Goal: Navigation & Orientation: Go to known website

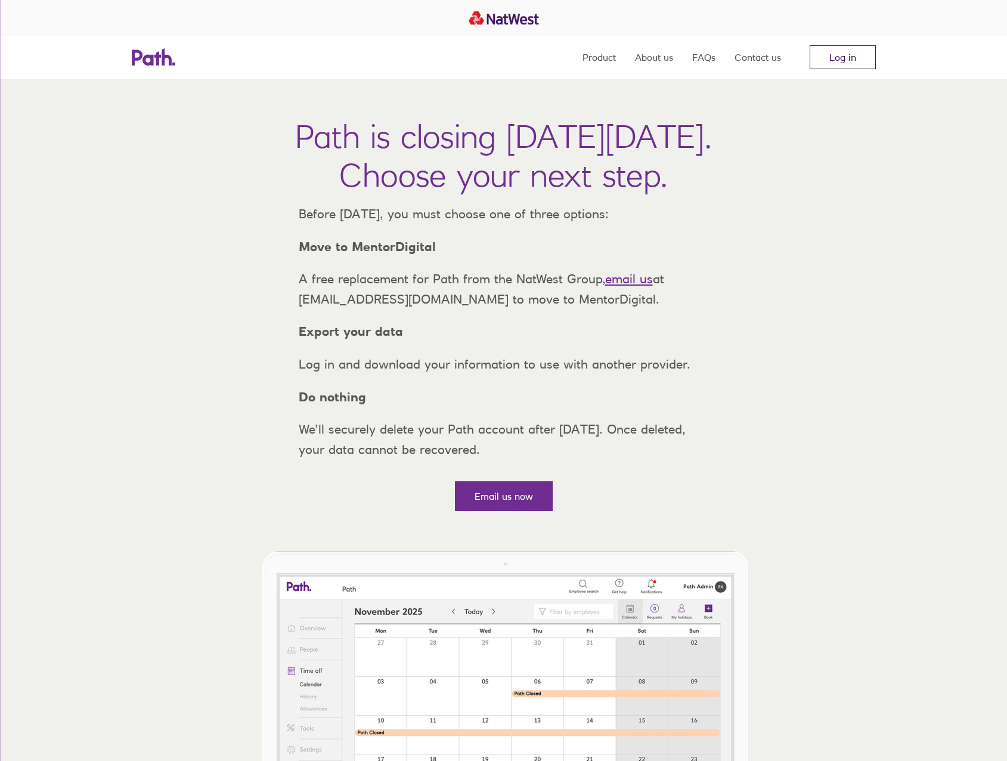
click at [864, 61] on link "Log in" at bounding box center [843, 57] width 66 height 24
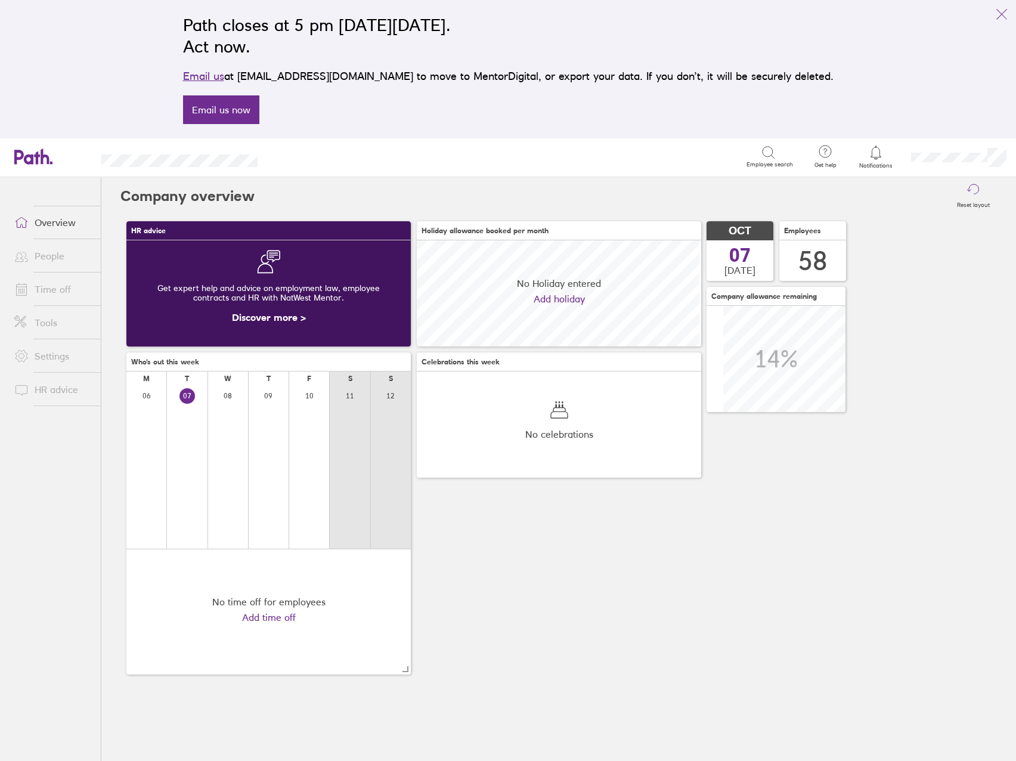
scroll to position [106, 106]
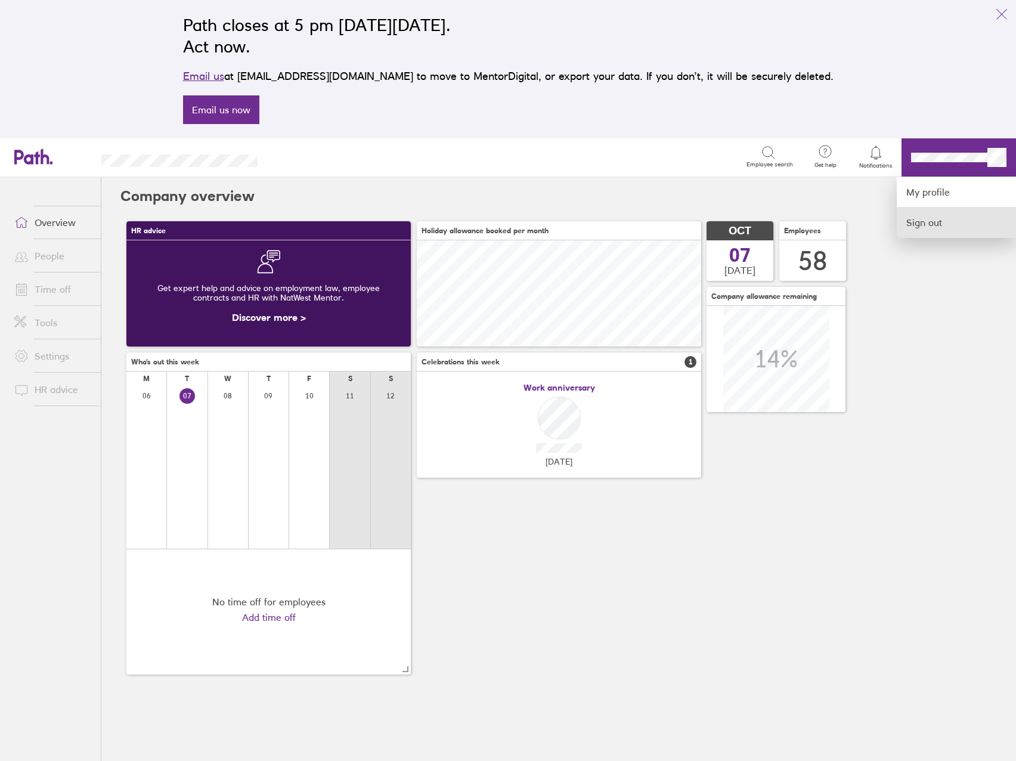
click at [954, 218] on link "Sign out" at bounding box center [956, 222] width 119 height 30
